Goal: Check status: Check status

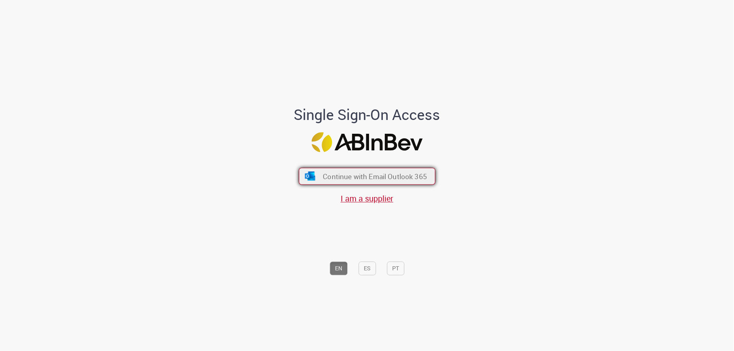
click at [383, 174] on span "Continue with Email Outlook 365" at bounding box center [375, 176] width 104 height 9
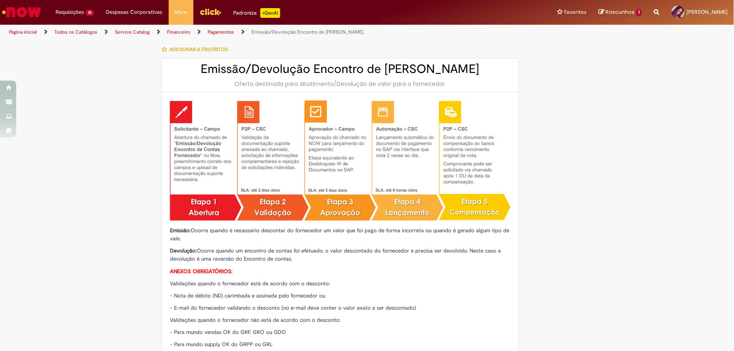
type input "********"
type input "**********"
type input "****"
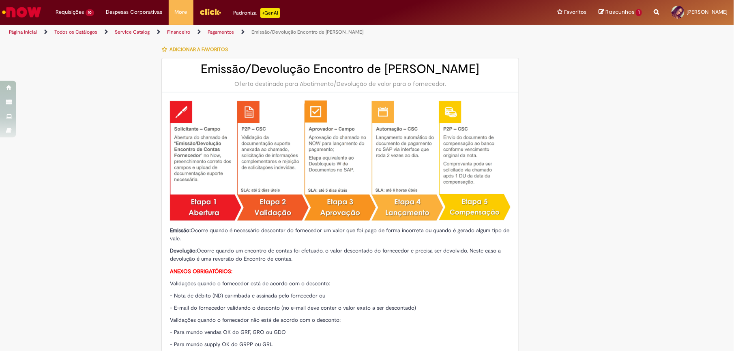
type input "**********"
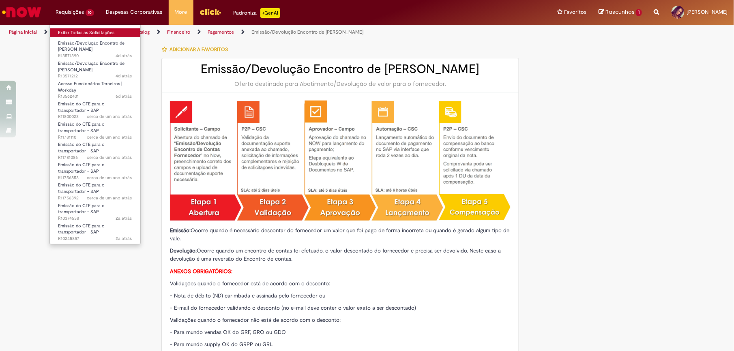
click at [87, 30] on link "Exibir Todas as Solicitações" at bounding box center [95, 32] width 90 height 9
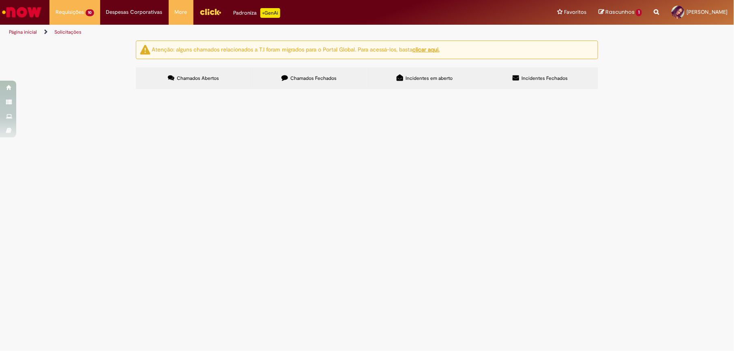
click at [0, 0] on span "Boa tarde, Cobrança referente à avaria de transporte acabado." at bounding box center [0, 0] width 0 height 0
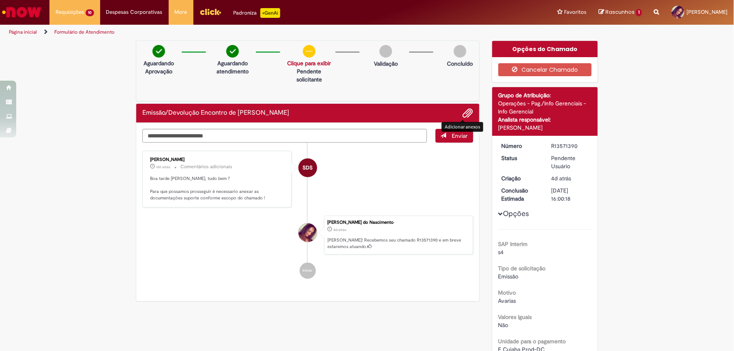
click at [463, 112] on span "Adicionar anexos" at bounding box center [468, 114] width 10 height 10
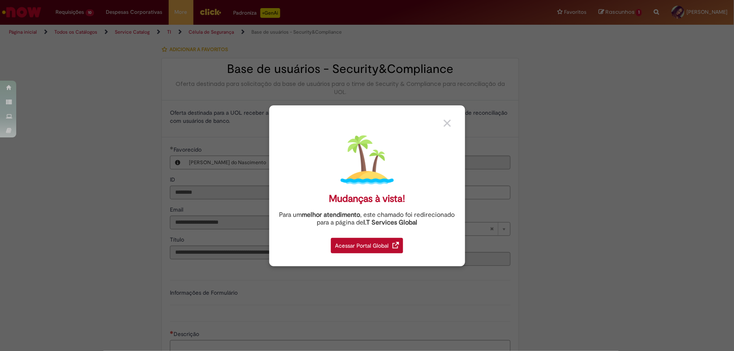
click at [447, 118] on link at bounding box center [451, 120] width 15 height 15
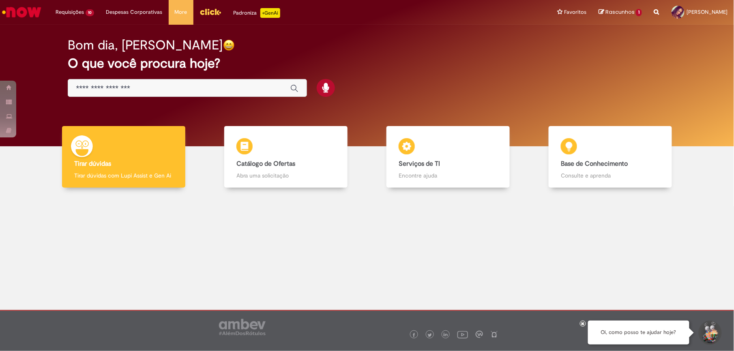
click at [172, 83] on div "Global" at bounding box center [188, 88] width 240 height 18
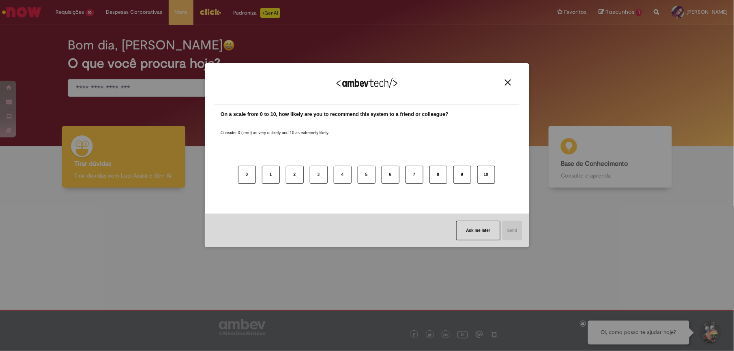
click at [508, 78] on div "We appreciate your feedback!" at bounding box center [367, 89] width 305 height 32
click at [505, 82] on button "Close" at bounding box center [508, 82] width 11 height 7
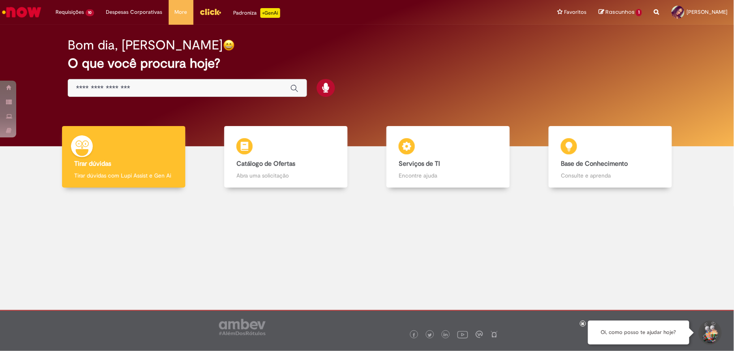
click at [115, 83] on div "Global" at bounding box center [188, 88] width 240 height 18
click at [121, 88] on input "Basta digitar aqui" at bounding box center [179, 88] width 207 height 9
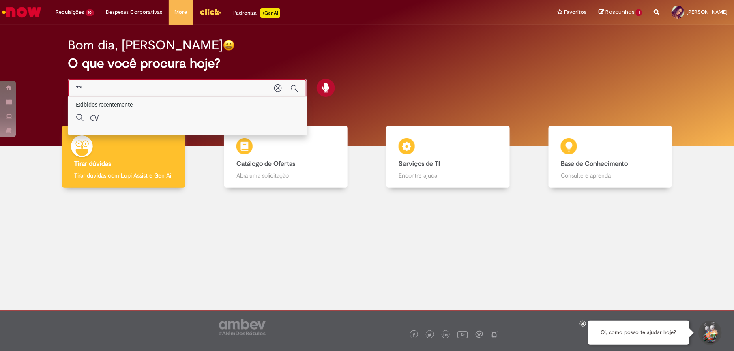
type input "*"
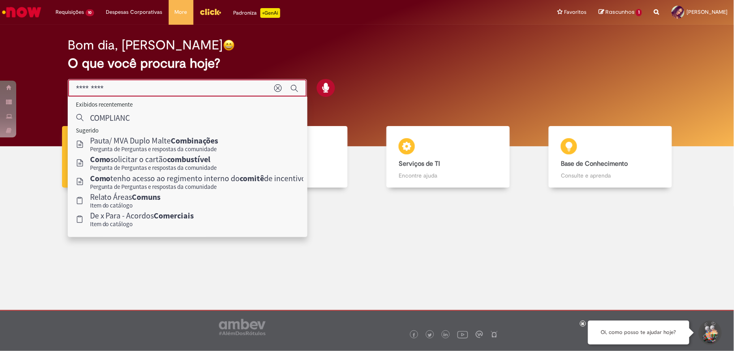
type input "**********"
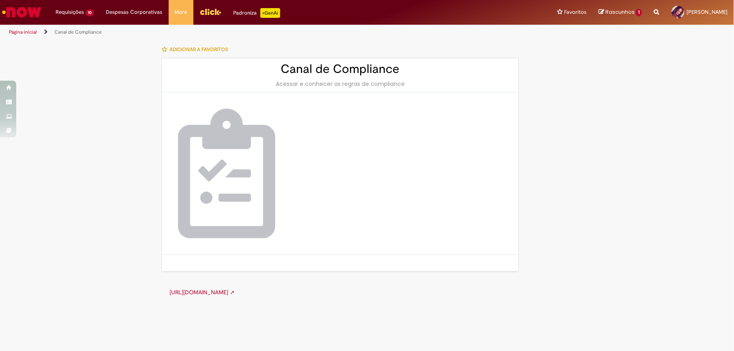
click at [210, 11] on img "Menu Cabeçalho" at bounding box center [211, 12] width 22 height 12
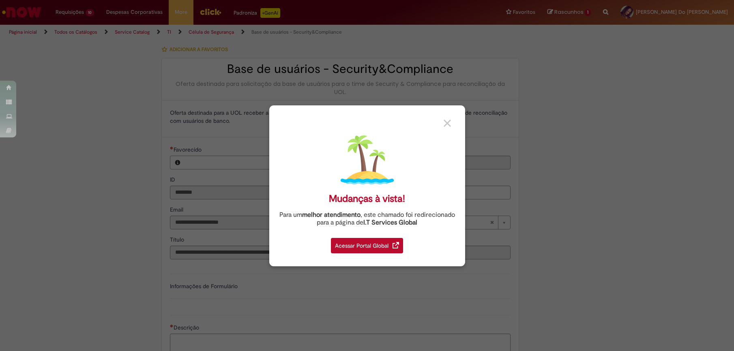
type input "**********"
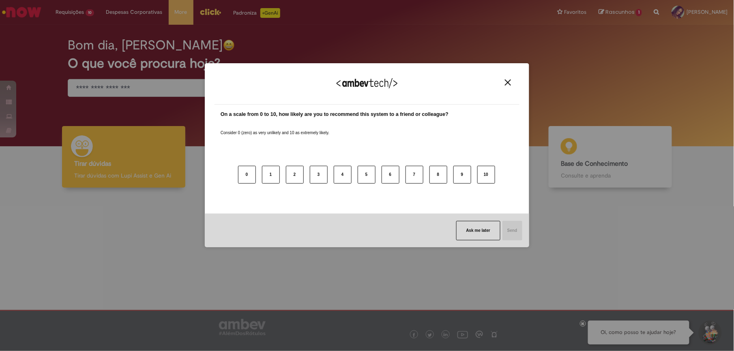
click at [514, 80] on div "We appreciate your feedback!" at bounding box center [367, 89] width 305 height 32
click at [504, 80] on button "Close" at bounding box center [508, 82] width 11 height 7
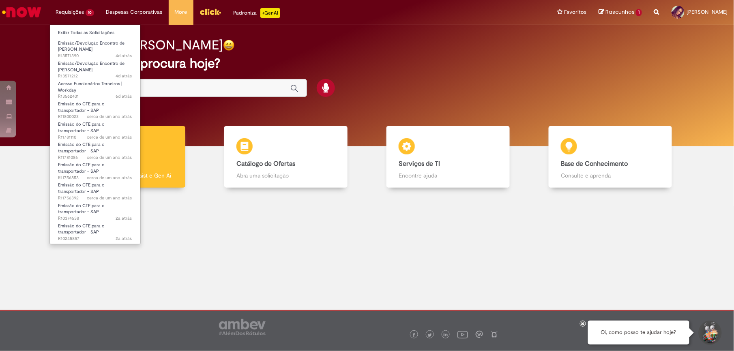
click at [90, 57] on li "Emissão/Devolução Encontro de Contas Fornecedor 4d atrás 4 dias atrás R13571212" at bounding box center [95, 66] width 90 height 20
click at [92, 44] on span "Emissão/Devolução Encontro de [PERSON_NAME]" at bounding box center [91, 46] width 67 height 13
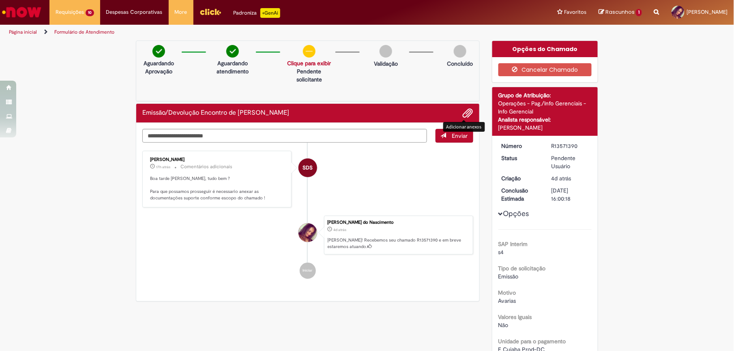
click at [463, 113] on span "Adicionar anexos" at bounding box center [468, 114] width 10 height 10
click at [463, 109] on span "Adicionar anexos" at bounding box center [468, 114] width 10 height 10
click at [466, 111] on span "Adicionar anexos" at bounding box center [468, 114] width 10 height 10
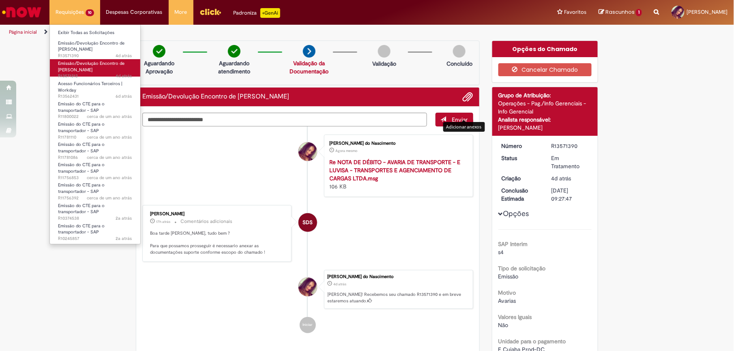
click at [63, 62] on span "Emissão/Devolução Encontro de [PERSON_NAME]" at bounding box center [91, 66] width 67 height 13
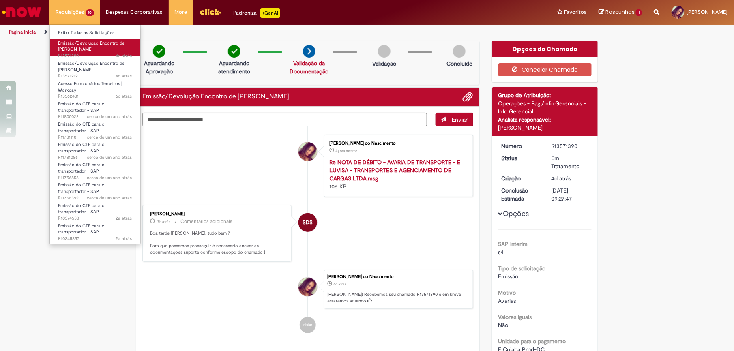
click at [91, 45] on span "Emissão/Devolução Encontro de [PERSON_NAME]" at bounding box center [91, 46] width 67 height 13
click at [74, 45] on span "Emissão/Devolução Encontro de [PERSON_NAME]" at bounding box center [91, 46] width 67 height 13
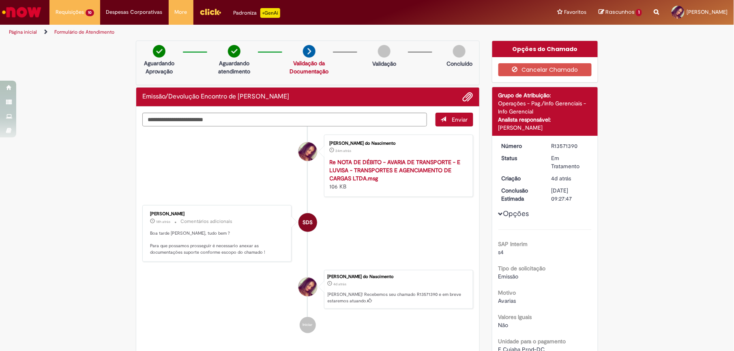
click at [36, 11] on img "Ir para a Homepage" at bounding box center [22, 12] width 42 height 16
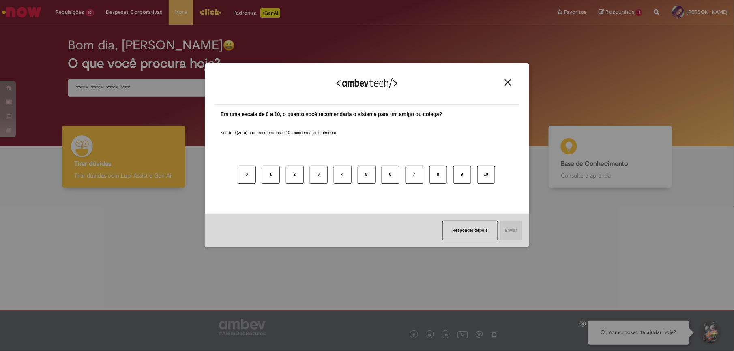
click at [510, 83] on img "Close" at bounding box center [508, 83] width 6 height 6
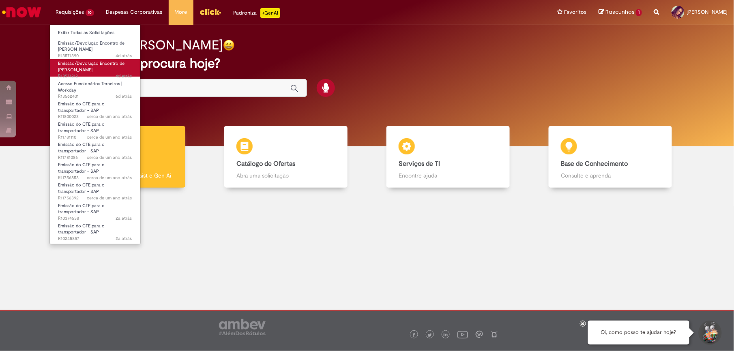
click at [76, 62] on span "Emissão/Devolução Encontro de [PERSON_NAME]" at bounding box center [91, 66] width 67 height 13
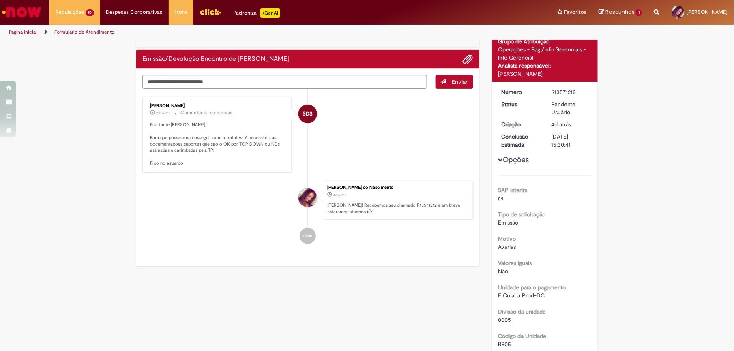
scroll to position [54, 0]
click at [469, 54] on div "Emissão/Devolução Encontro de [PERSON_NAME]" at bounding box center [307, 59] width 343 height 19
click at [465, 59] on span "Adicionar anexos" at bounding box center [468, 60] width 10 height 10
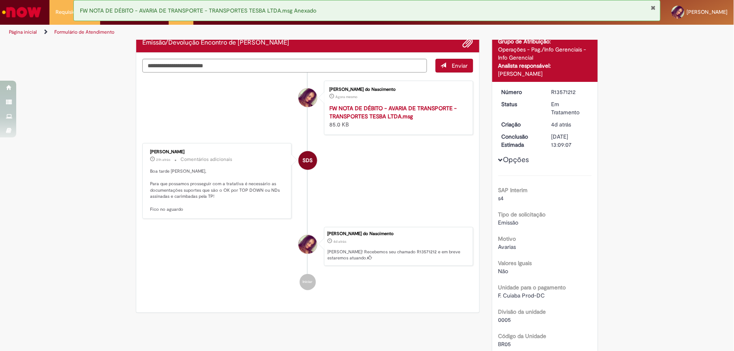
click at [12, 12] on img "Ir para a Homepage" at bounding box center [22, 12] width 42 height 16
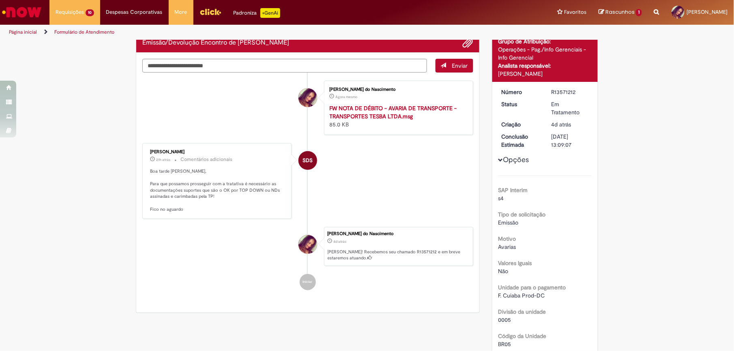
click at [25, 18] on img "Ir para a Homepage" at bounding box center [22, 12] width 42 height 16
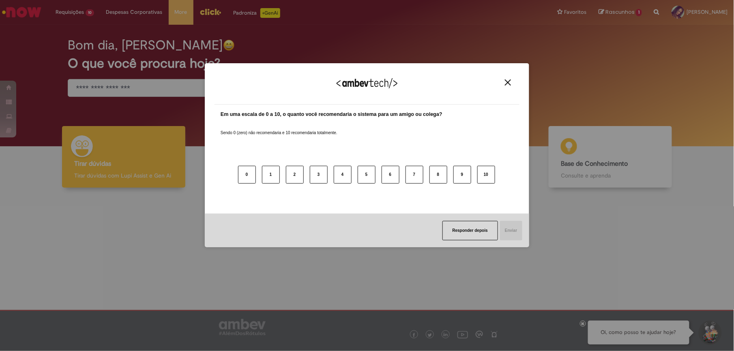
click at [510, 82] on img "Close" at bounding box center [508, 83] width 6 height 6
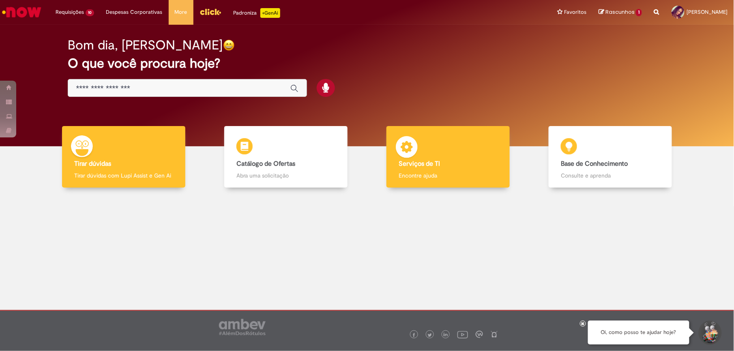
click at [407, 150] on img at bounding box center [407, 148] width 24 height 24
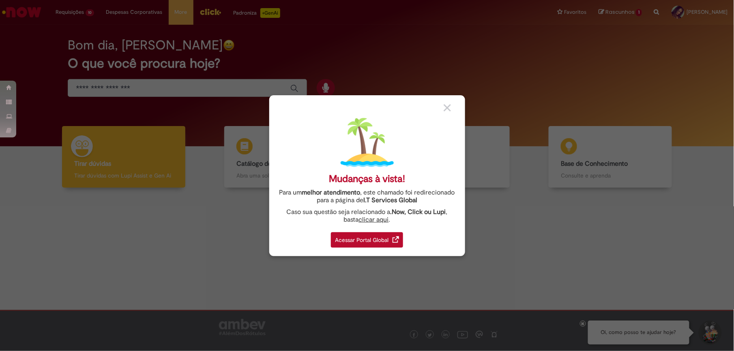
click at [447, 103] on div "Mudanças à vista! Para um melhor atendimento , este chamado foi redirecionado p…" at bounding box center [367, 175] width 196 height 161
click at [447, 103] on div at bounding box center [451, 107] width 15 height 9
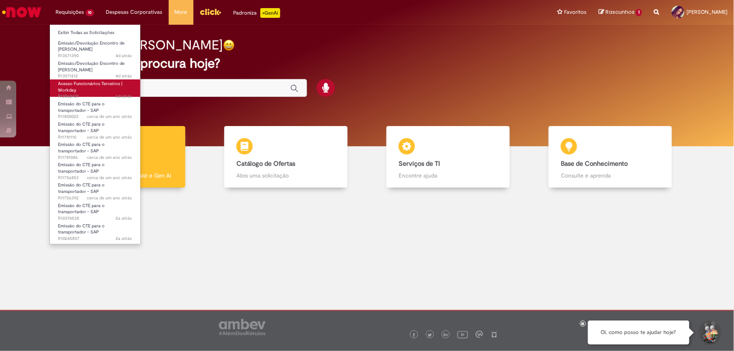
click at [76, 86] on span "Acesso Funcionários Terceiros | Workday" at bounding box center [90, 87] width 65 height 13
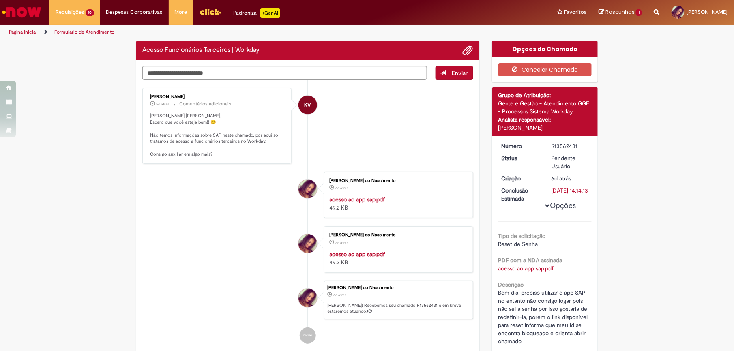
click at [23, 10] on img "Ir para a Homepage" at bounding box center [22, 12] width 42 height 16
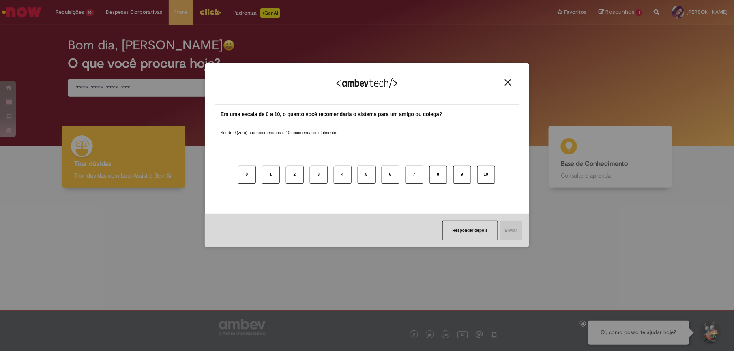
click at [511, 83] on img "Close" at bounding box center [508, 83] width 6 height 6
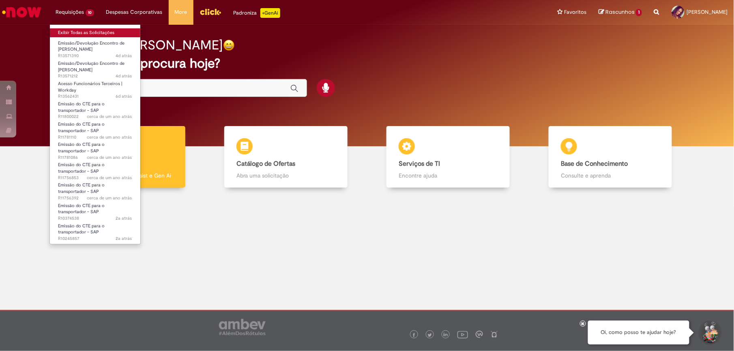
click at [59, 32] on link "Exibir Todas as Solicitações" at bounding box center [95, 32] width 90 height 9
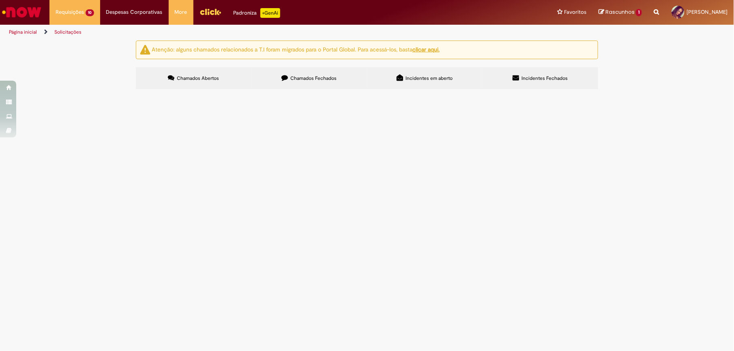
click at [0, 0] on td "Boa tarde, Cobrança referente à avaria de transporte acabado." at bounding box center [0, 0] width 0 height 0
click at [0, 0] on span "Boa tarde, Cobrança referente à avaria de transporte acabado." at bounding box center [0, 0] width 0 height 0
click at [0, 0] on span "Ola, cobrança referente a avaria no recebimento de produto acabado." at bounding box center [0, 0] width 0 height 0
